Goal: Contribute content: Add original content to the website for others to see

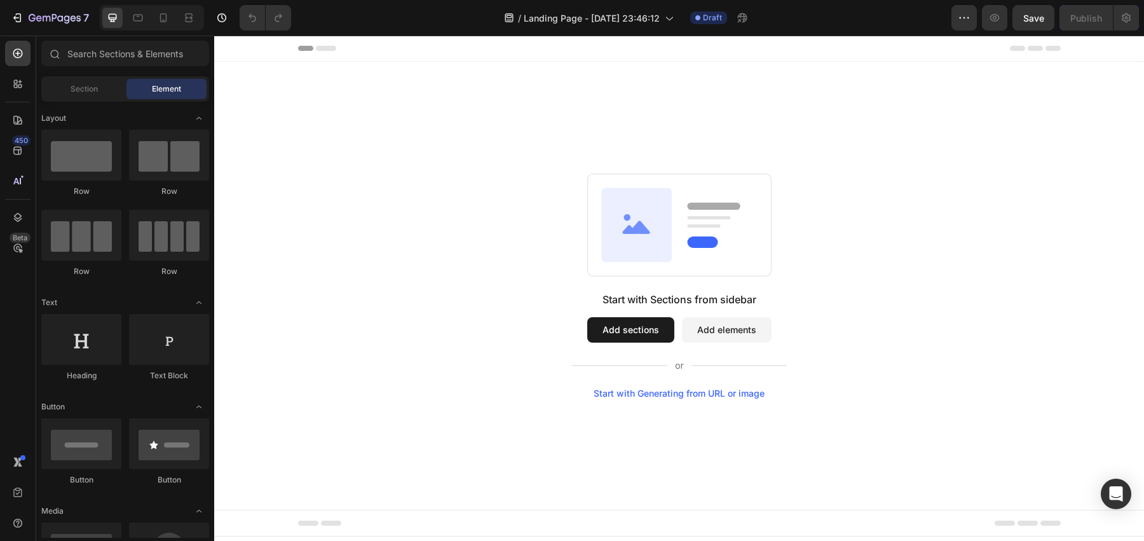
click at [624, 336] on button "Add sections" at bounding box center [630, 329] width 87 height 25
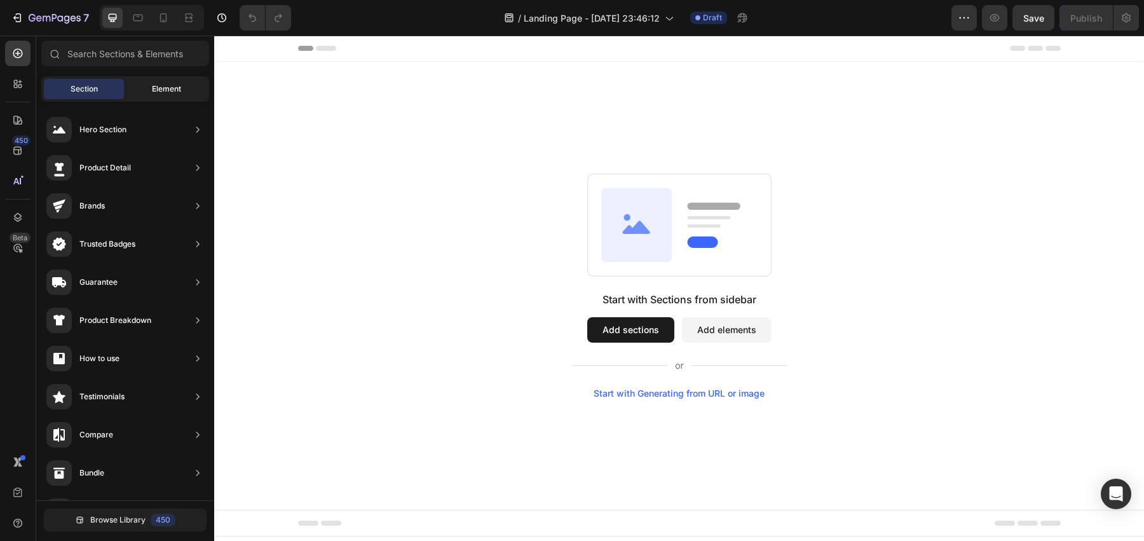
click at [176, 94] on span "Element" at bounding box center [166, 88] width 29 height 11
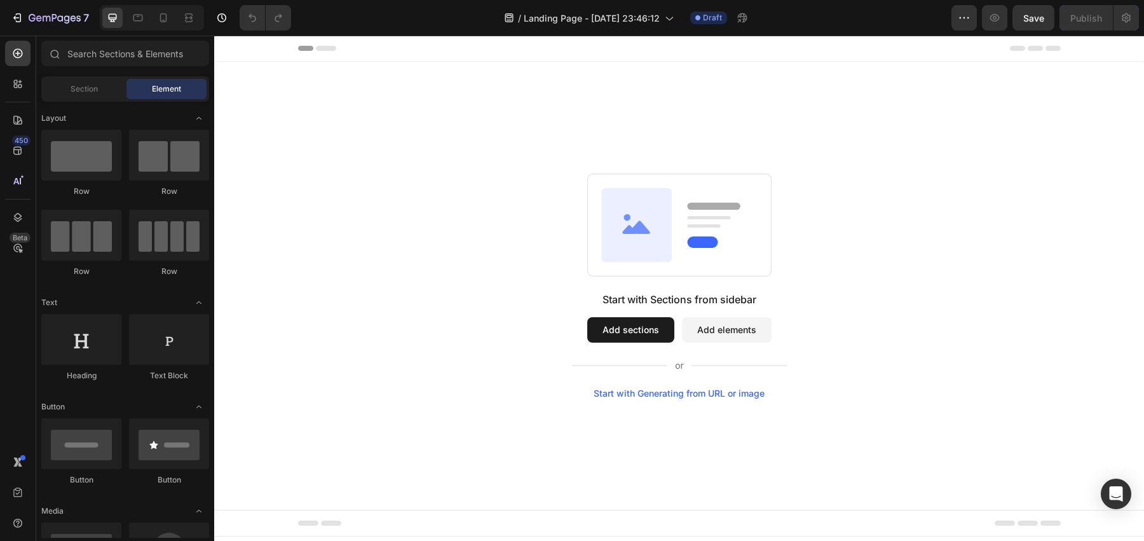
click at [748, 334] on button "Add elements" at bounding box center [727, 329] width 90 height 25
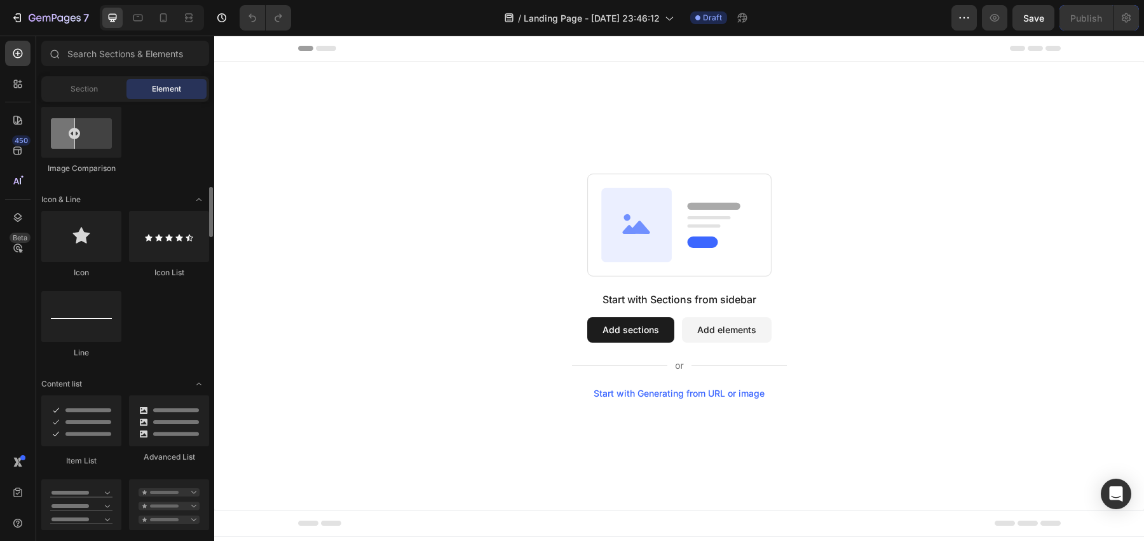
scroll to position [739, 0]
click at [83, 60] on input "text" at bounding box center [125, 53] width 168 height 25
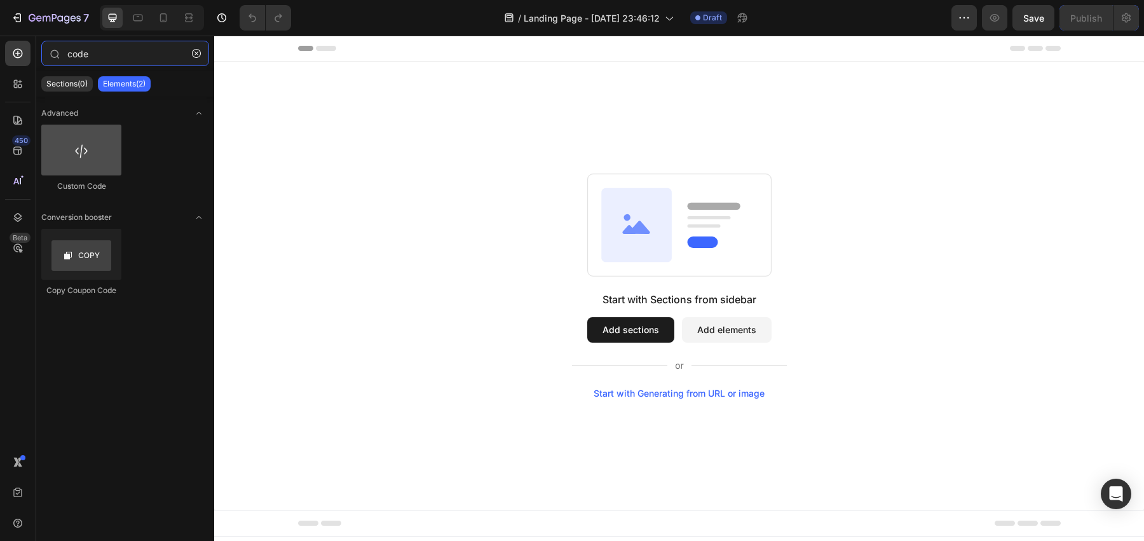
type input "code"
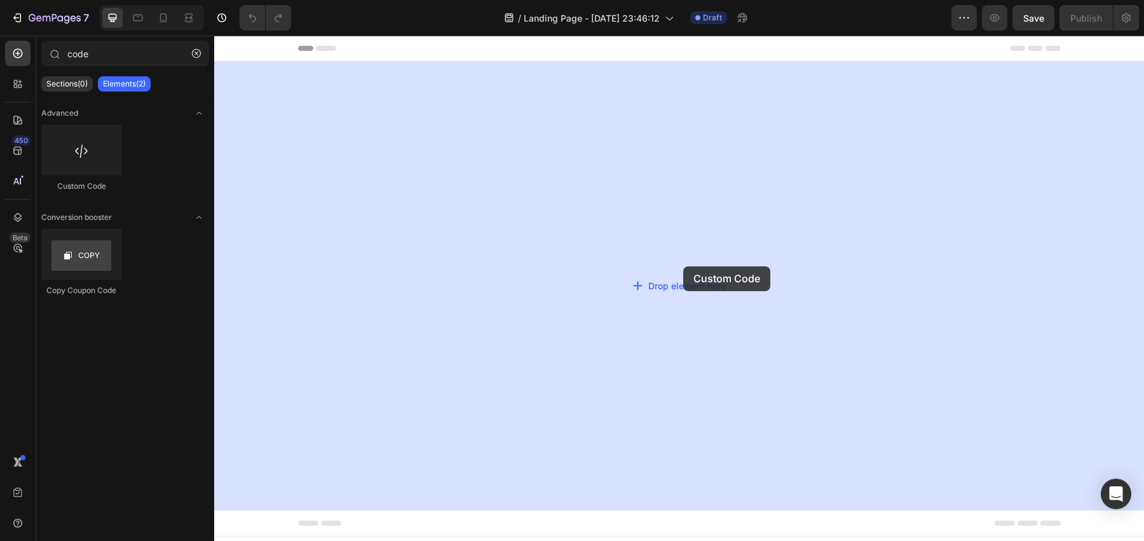
drag, startPoint x: 273, startPoint y: 189, endPoint x: 685, endPoint y: 276, distance: 421.1
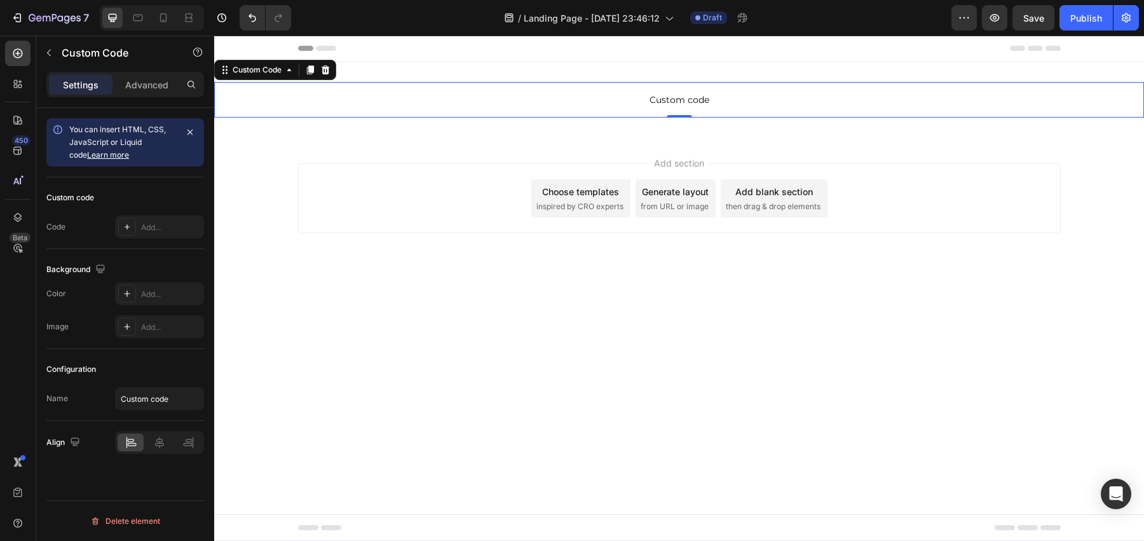
click at [632, 102] on span "Custom code" at bounding box center [679, 99] width 930 height 15
click at [153, 228] on div "Add..." at bounding box center [171, 227] width 60 height 11
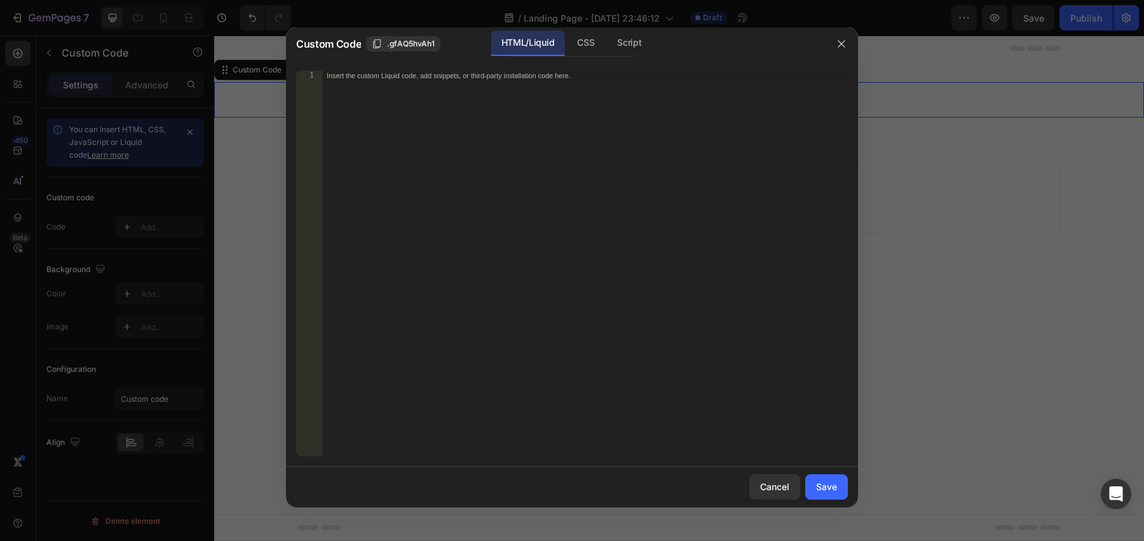
click at [524, 166] on div "Insert the custom Liquid code, add snippets, or third-party installation code h…" at bounding box center [585, 274] width 526 height 406
click at [446, 142] on div "Insert the custom Liquid code, add snippets, or third-party installation code h…" at bounding box center [585, 274] width 526 height 406
paste textarea "</html>"
type textarea "</html>"
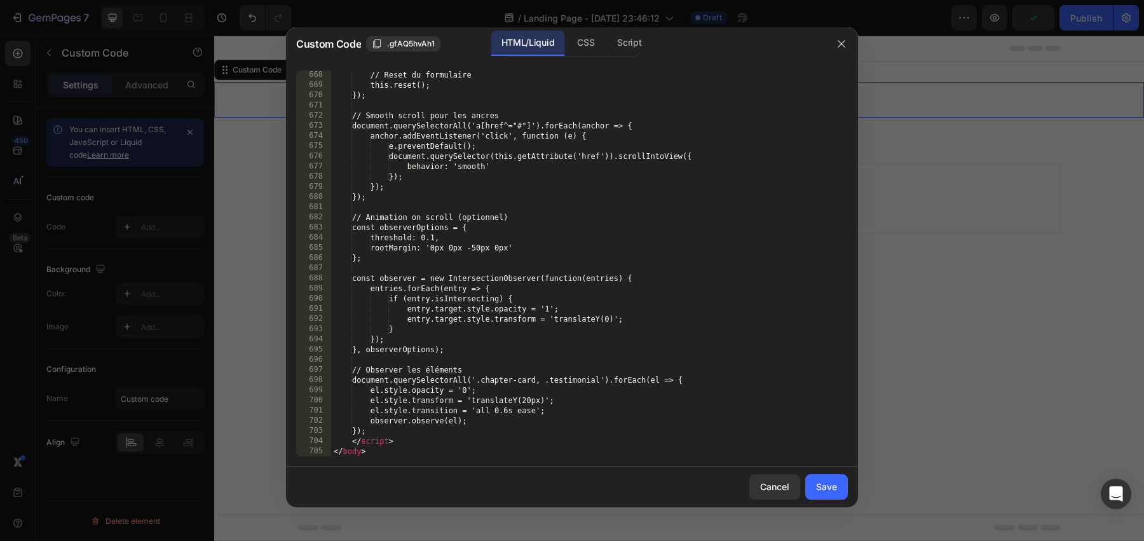
scroll to position [6987, 0]
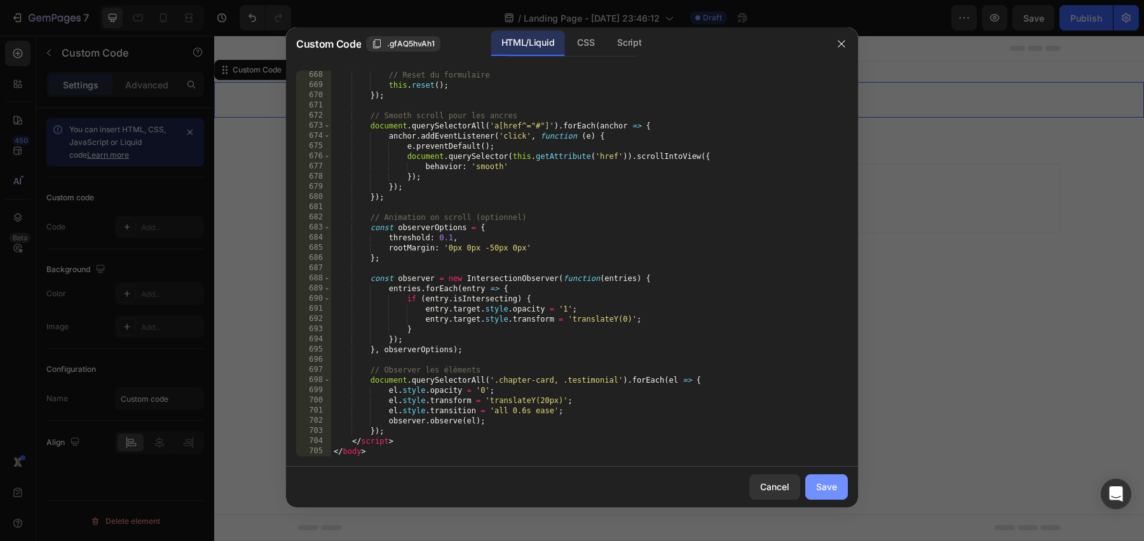
click at [813, 487] on button "Save" at bounding box center [826, 486] width 43 height 25
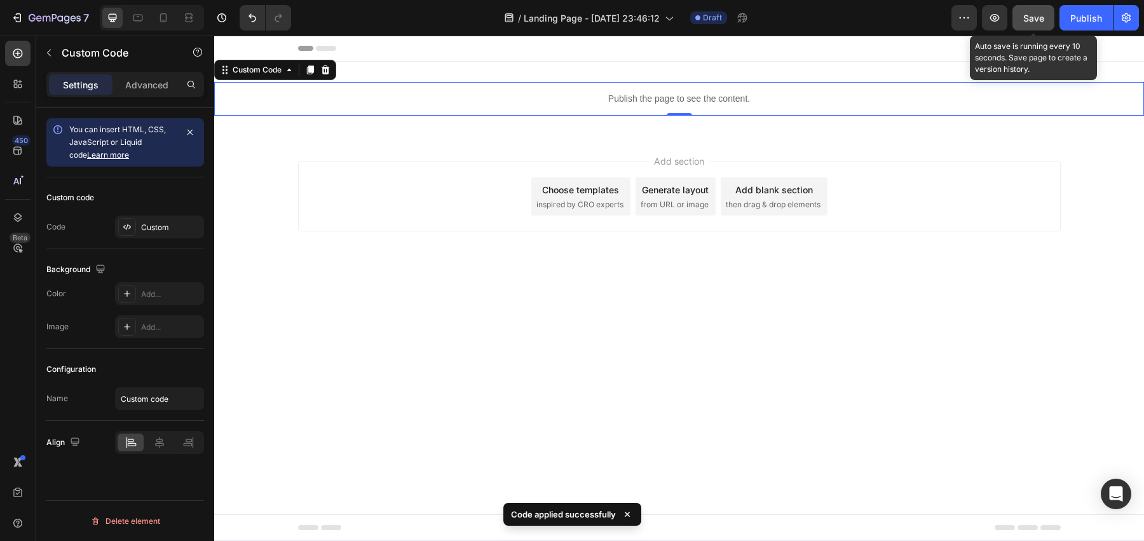
click at [1040, 22] on span "Save" at bounding box center [1033, 18] width 21 height 11
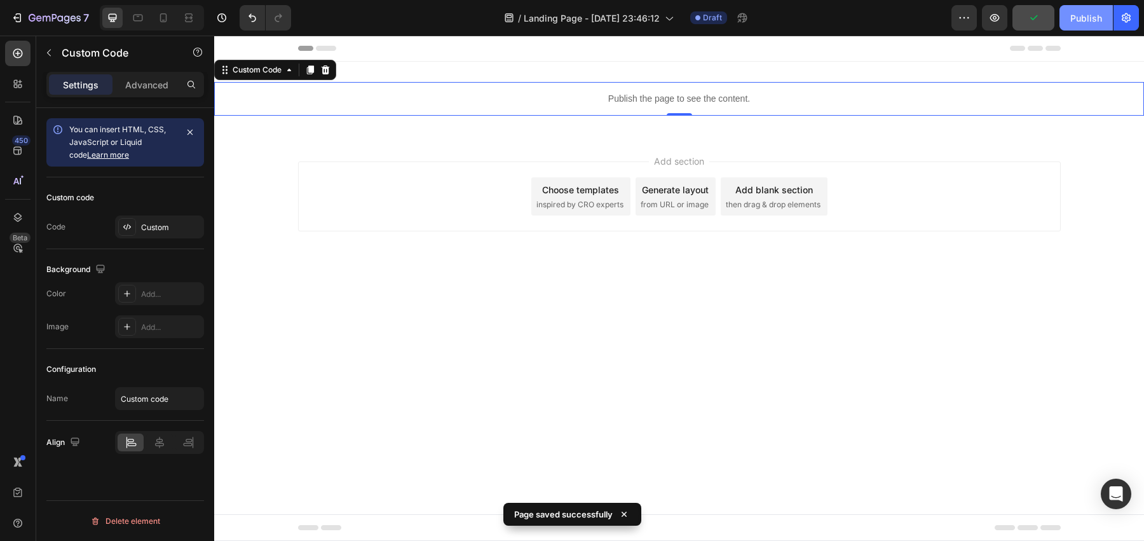
click at [1072, 21] on div "Publish" at bounding box center [1086, 17] width 32 height 13
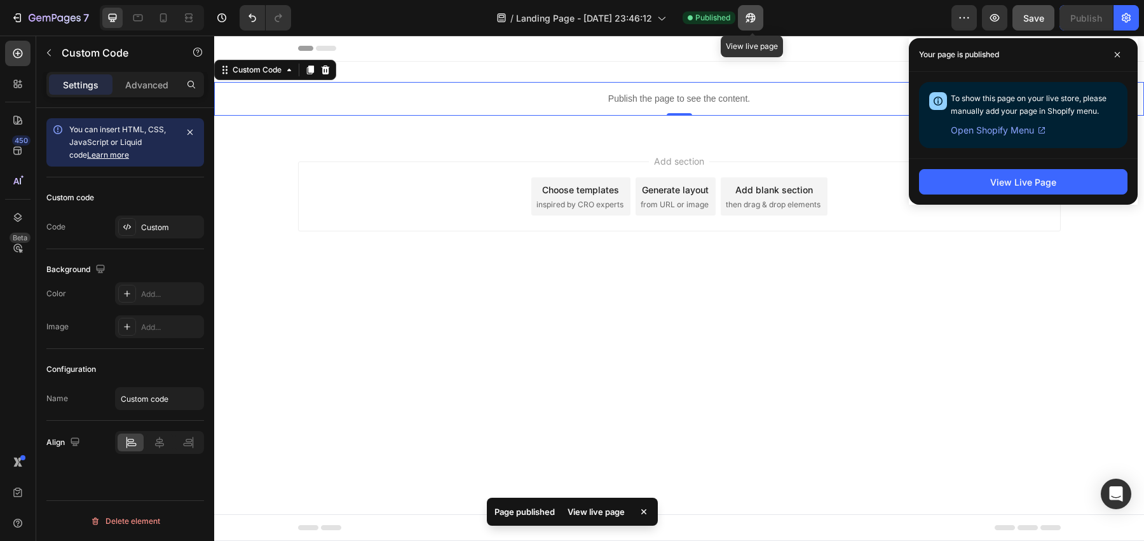
click at [749, 18] on icon "button" at bounding box center [750, 17] width 13 height 13
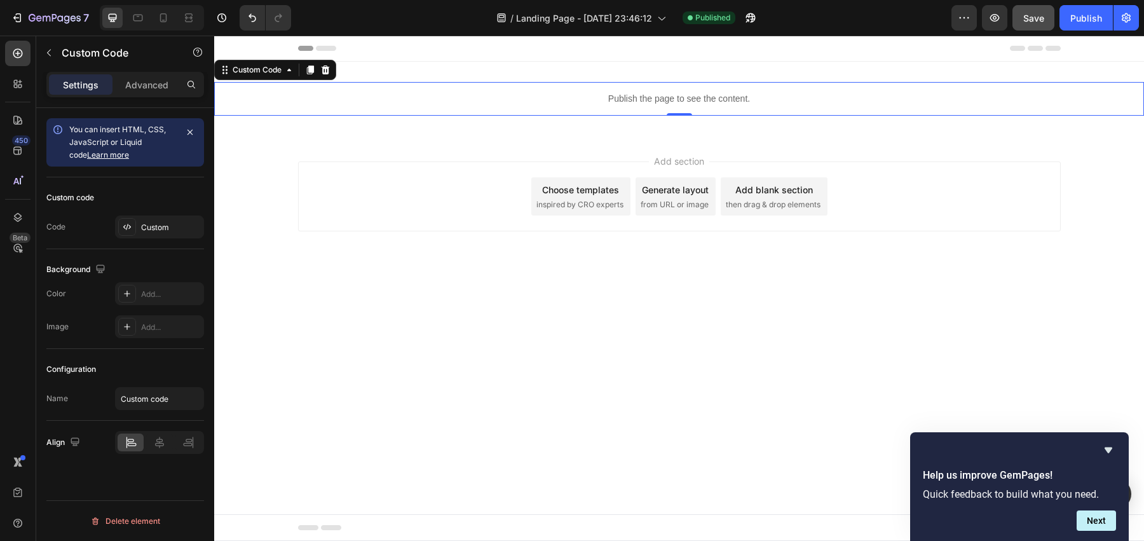
click at [552, 90] on div "Publish the page to see the content." at bounding box center [679, 99] width 930 height 34
click at [603, 102] on p "Publish the page to see the content." at bounding box center [679, 98] width 930 height 13
click at [158, 233] on div "Custom" at bounding box center [159, 226] width 89 height 23
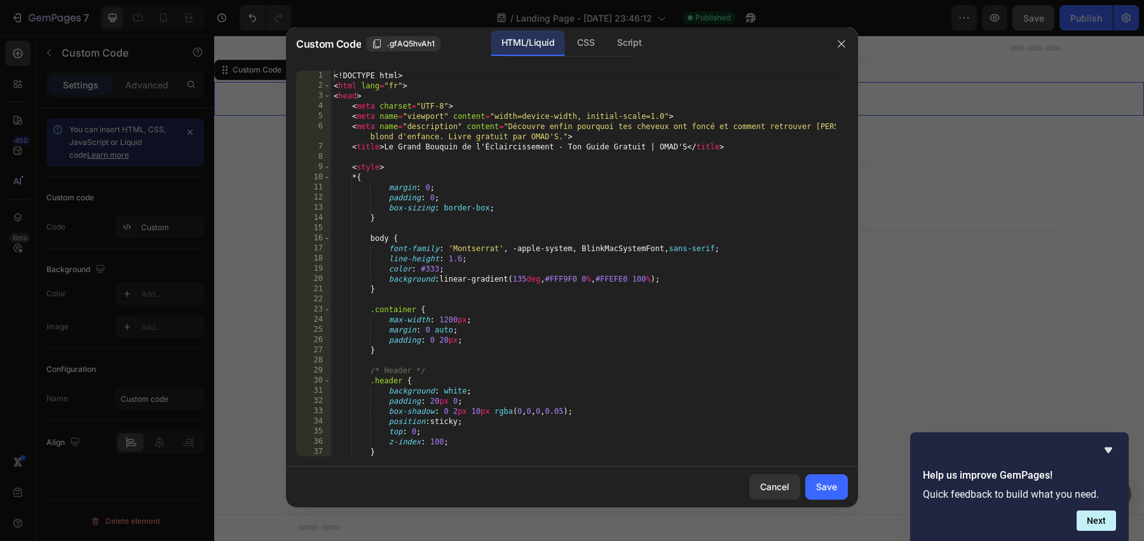
click at [386, 210] on div "<! DOCTYPE html > < html lang = "fr" > < head > < meta charset = "UTF-8" > < me…" at bounding box center [583, 274] width 505 height 406
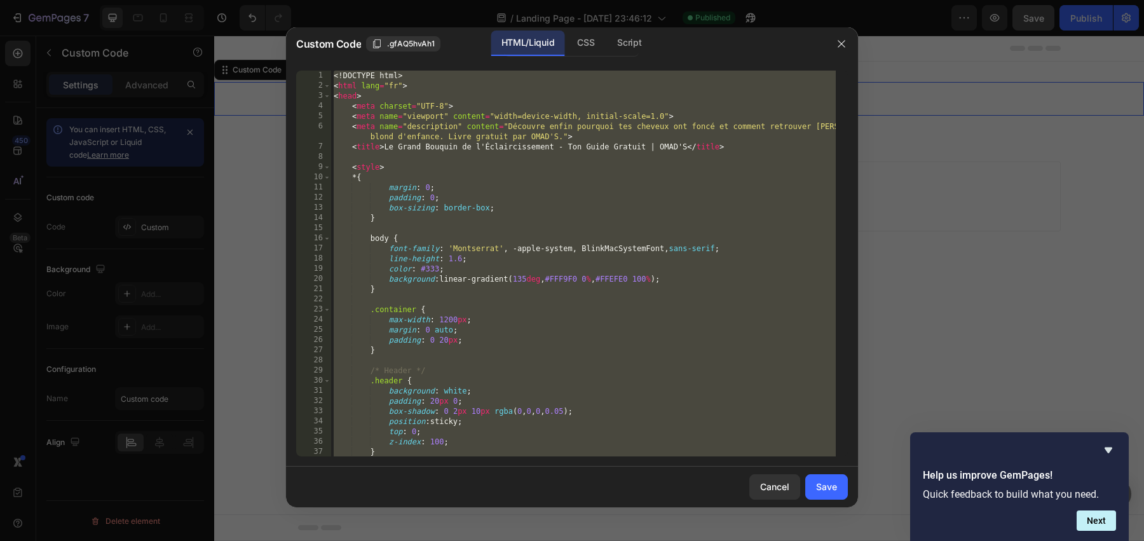
paste textarea
type textarea "</html>"
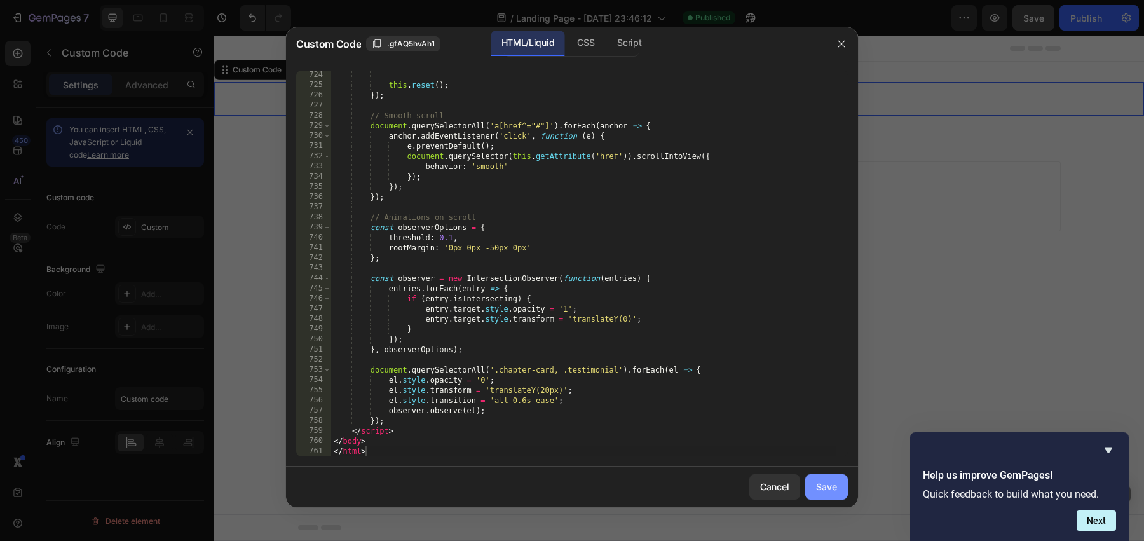
click at [821, 487] on div "Save" at bounding box center [826, 486] width 21 height 13
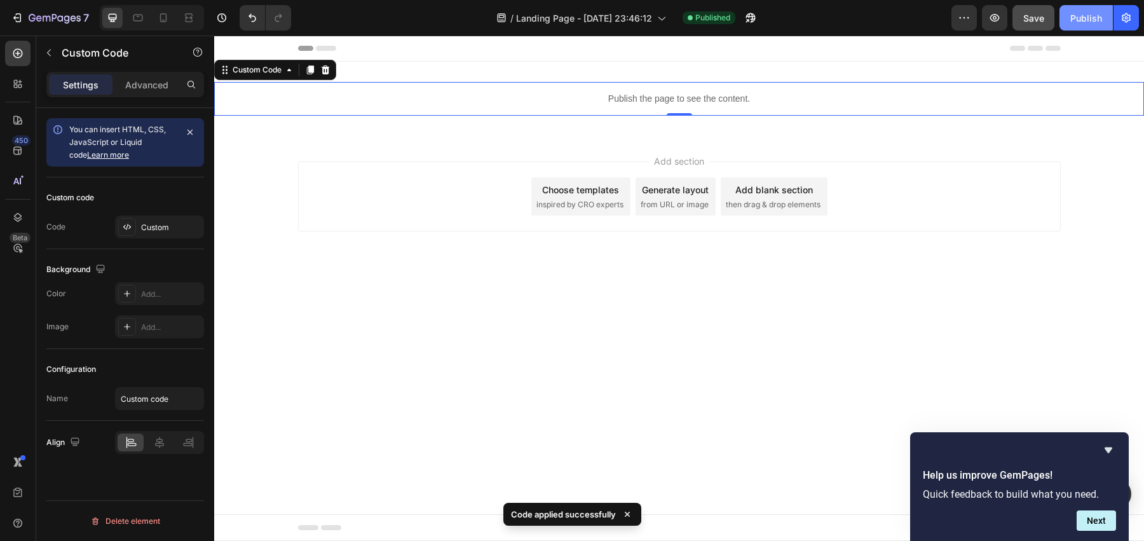
click at [1083, 8] on button "Publish" at bounding box center [1086, 17] width 53 height 25
